Goal: Information Seeking & Learning: Learn about a topic

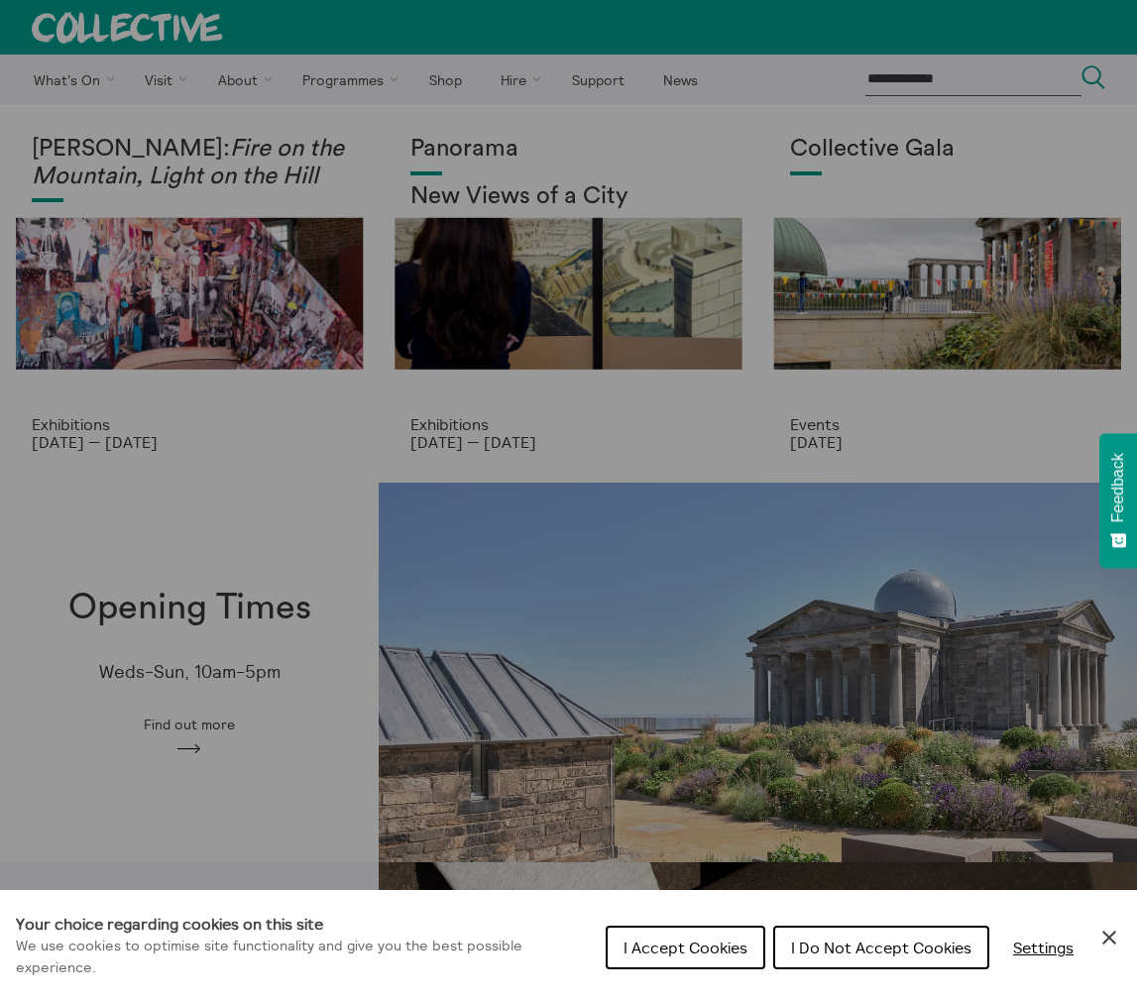
click at [139, 396] on div "Cookie preferences" at bounding box center [568, 500] width 1137 height 1001
click at [137, 335] on div "Cookie preferences" at bounding box center [568, 500] width 1137 height 1001
click at [110, 76] on div "Cookie preferences" at bounding box center [568, 500] width 1137 height 1001
click at [724, 941] on span "I Accept Cookies" at bounding box center [685, 948] width 124 height 20
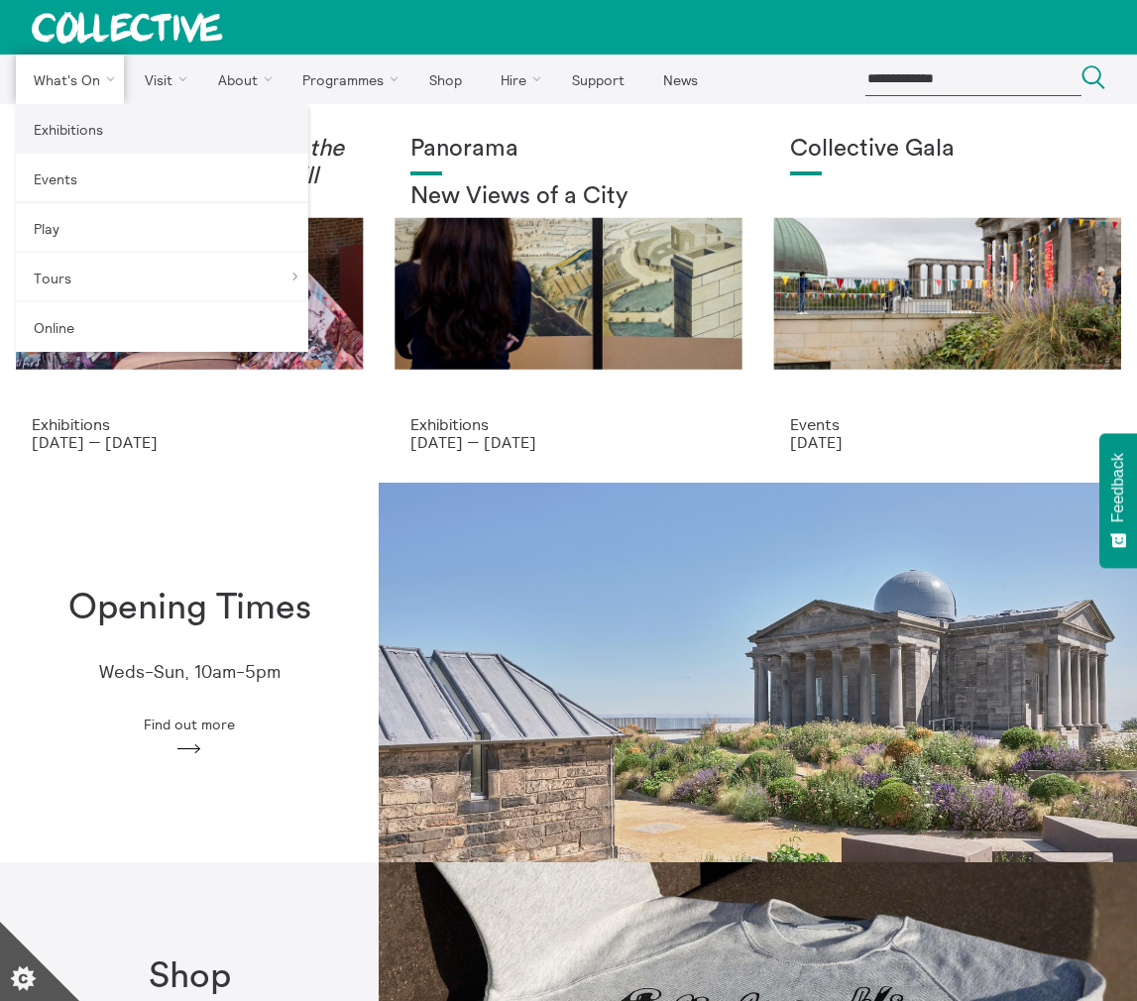
click at [102, 132] on link "Exhibitions" at bounding box center [162, 129] width 292 height 50
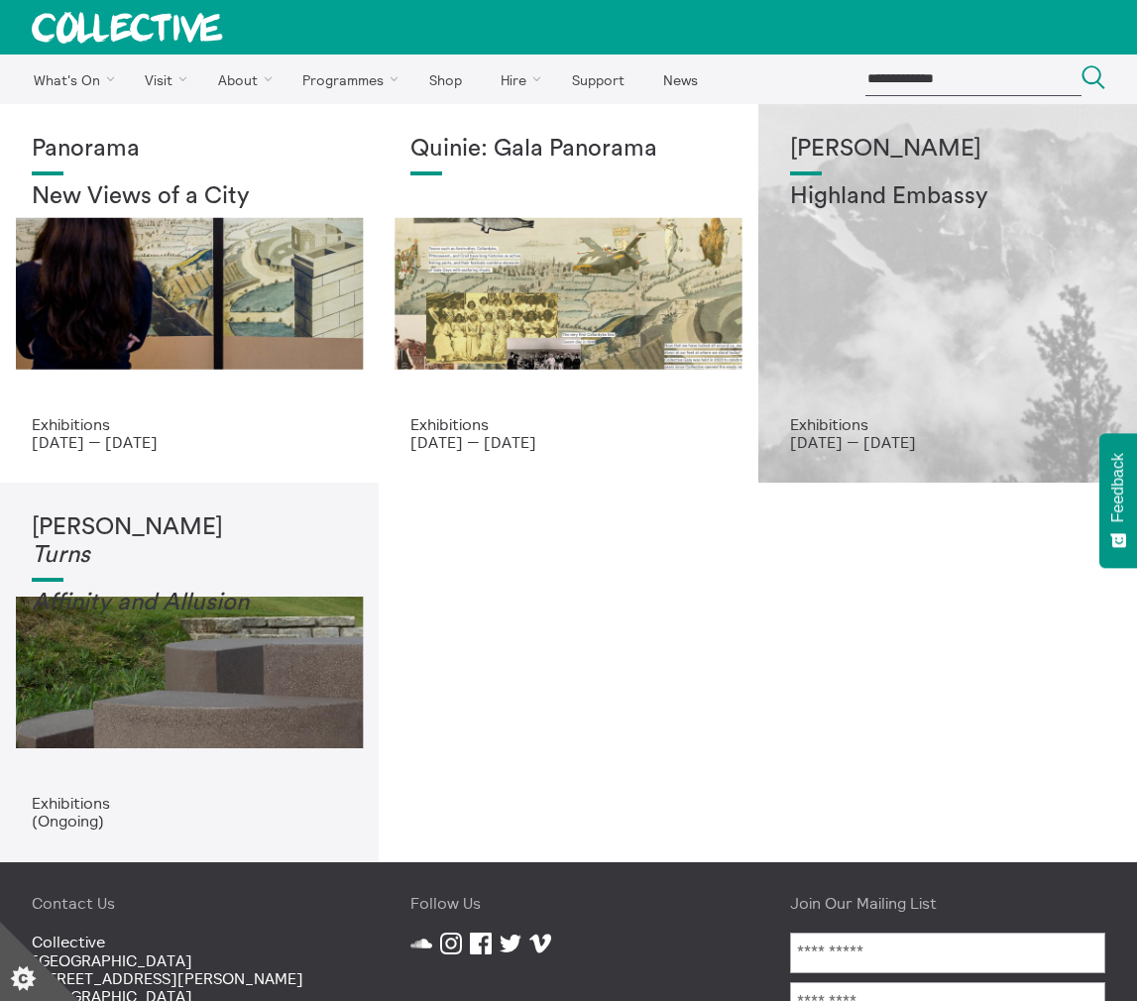
click at [914, 268] on div "[PERSON_NAME] Highland Embassy" at bounding box center [947, 276] width 315 height 280
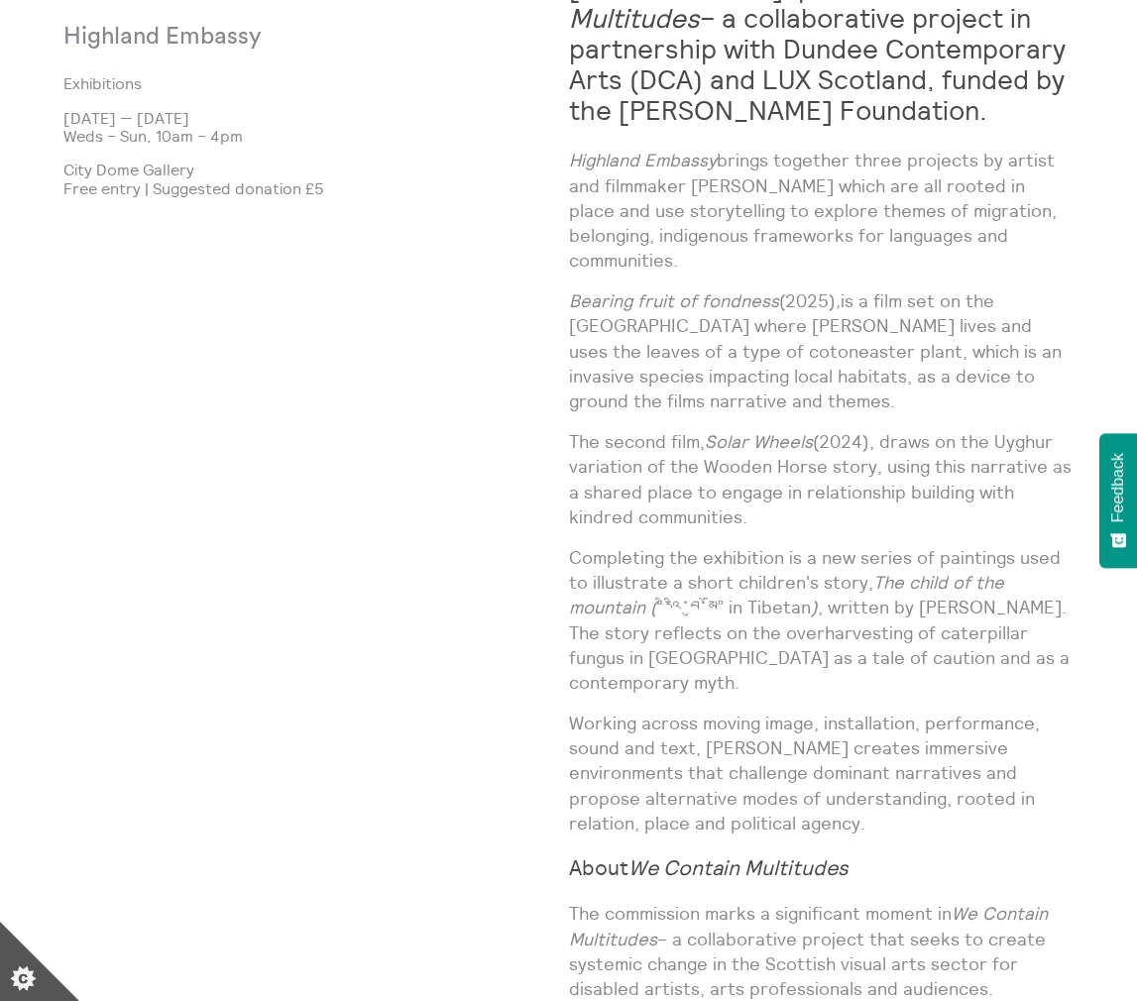
scroll to position [1115, 0]
